Goal: Task Accomplishment & Management: Manage account settings

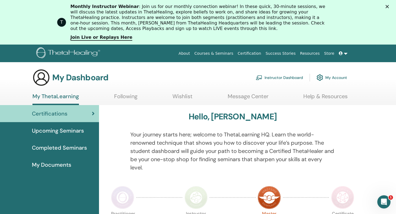
click at [329, 77] on link "My Account" at bounding box center [331, 77] width 30 height 12
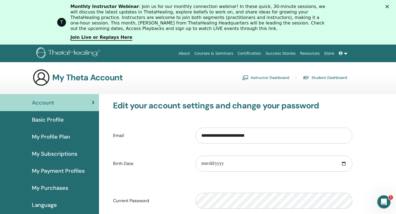
click at [46, 118] on span "Basic Profile" at bounding box center [48, 119] width 32 height 8
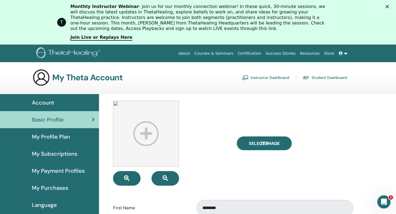
click at [48, 135] on span "My Profile Plan" at bounding box center [51, 136] width 38 height 8
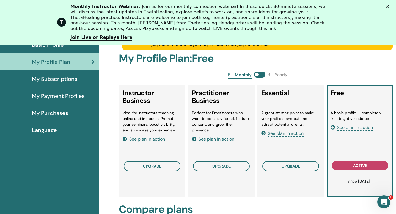
scroll to position [86, 0]
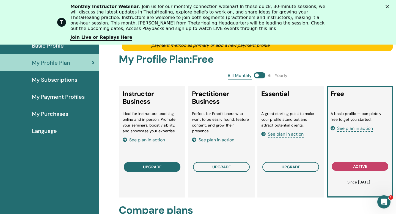
click at [159, 165] on span "upgrade" at bounding box center [152, 167] width 18 height 4
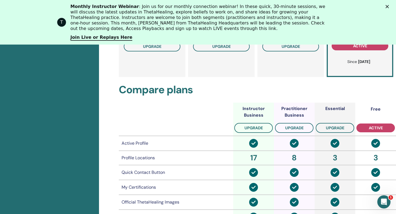
scroll to position [207, 0]
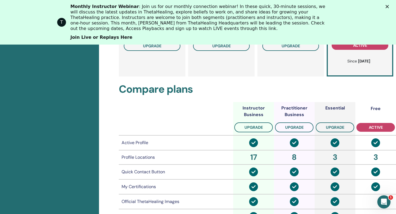
click at [103, 38] on link "Join Live or Replays Here" at bounding box center [101, 38] width 62 height 6
